Goal: Find specific page/section: Find specific page/section

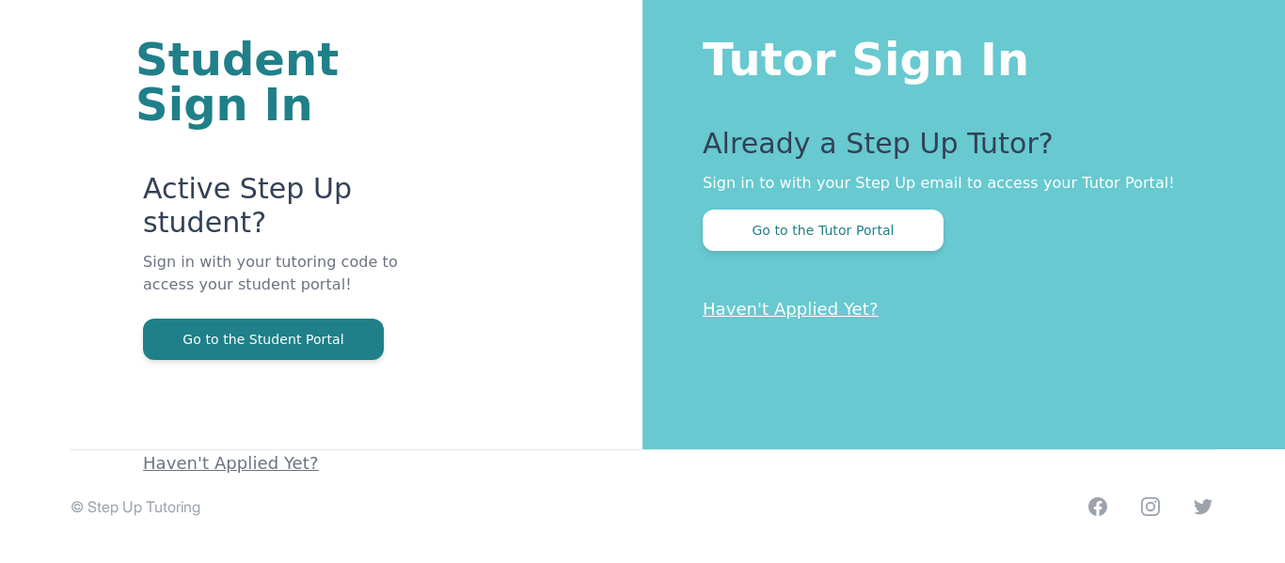
scroll to position [103, 0]
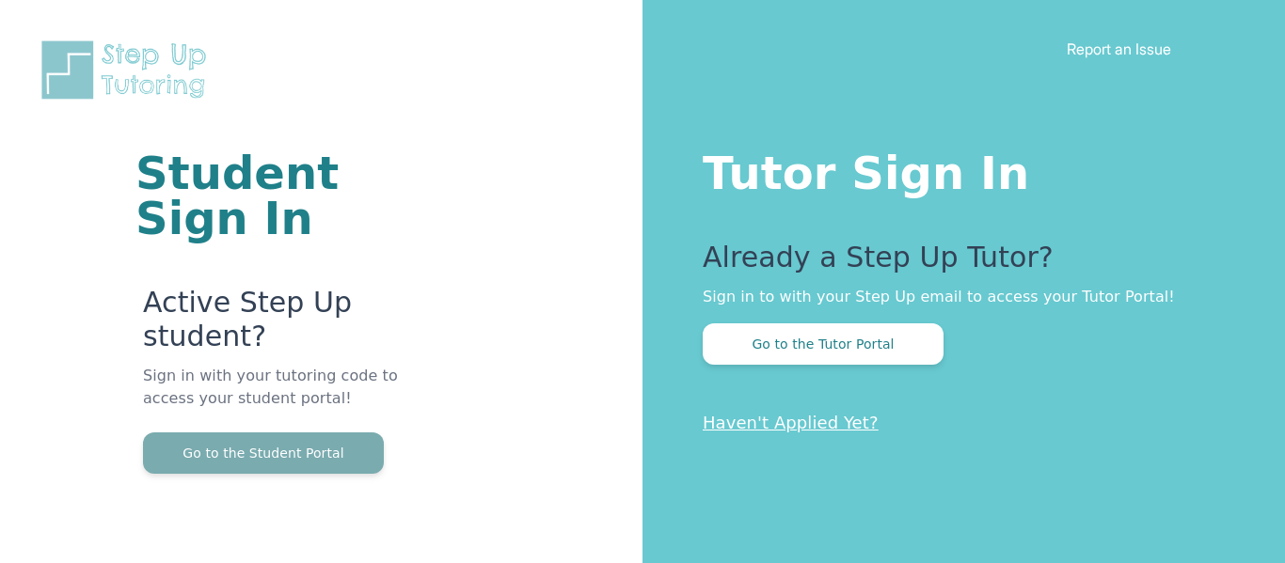
click at [254, 446] on button "Go to the Student Portal" at bounding box center [263, 453] width 241 height 41
